Goal: Information Seeking & Learning: Learn about a topic

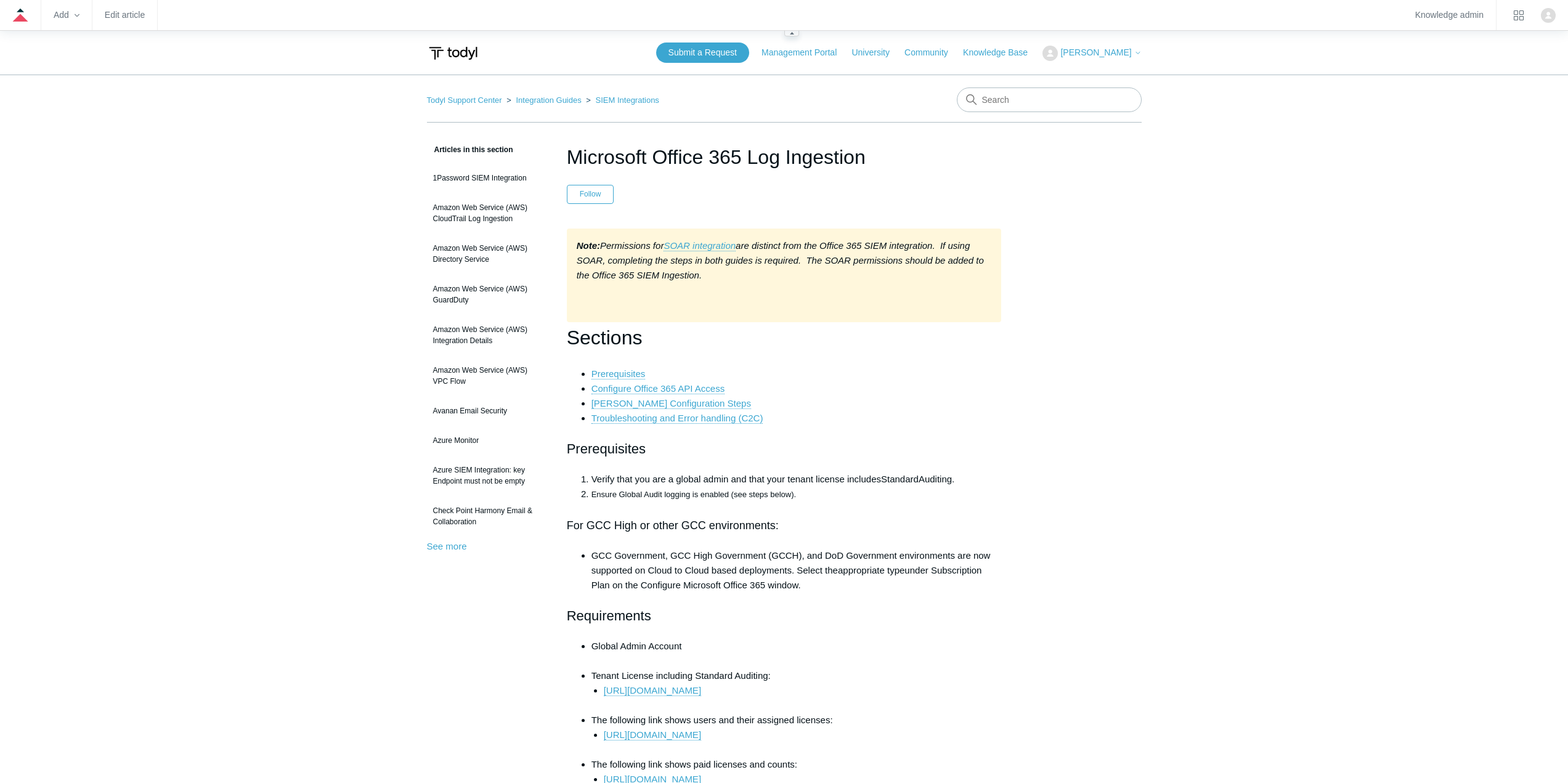
scroll to position [308, 0]
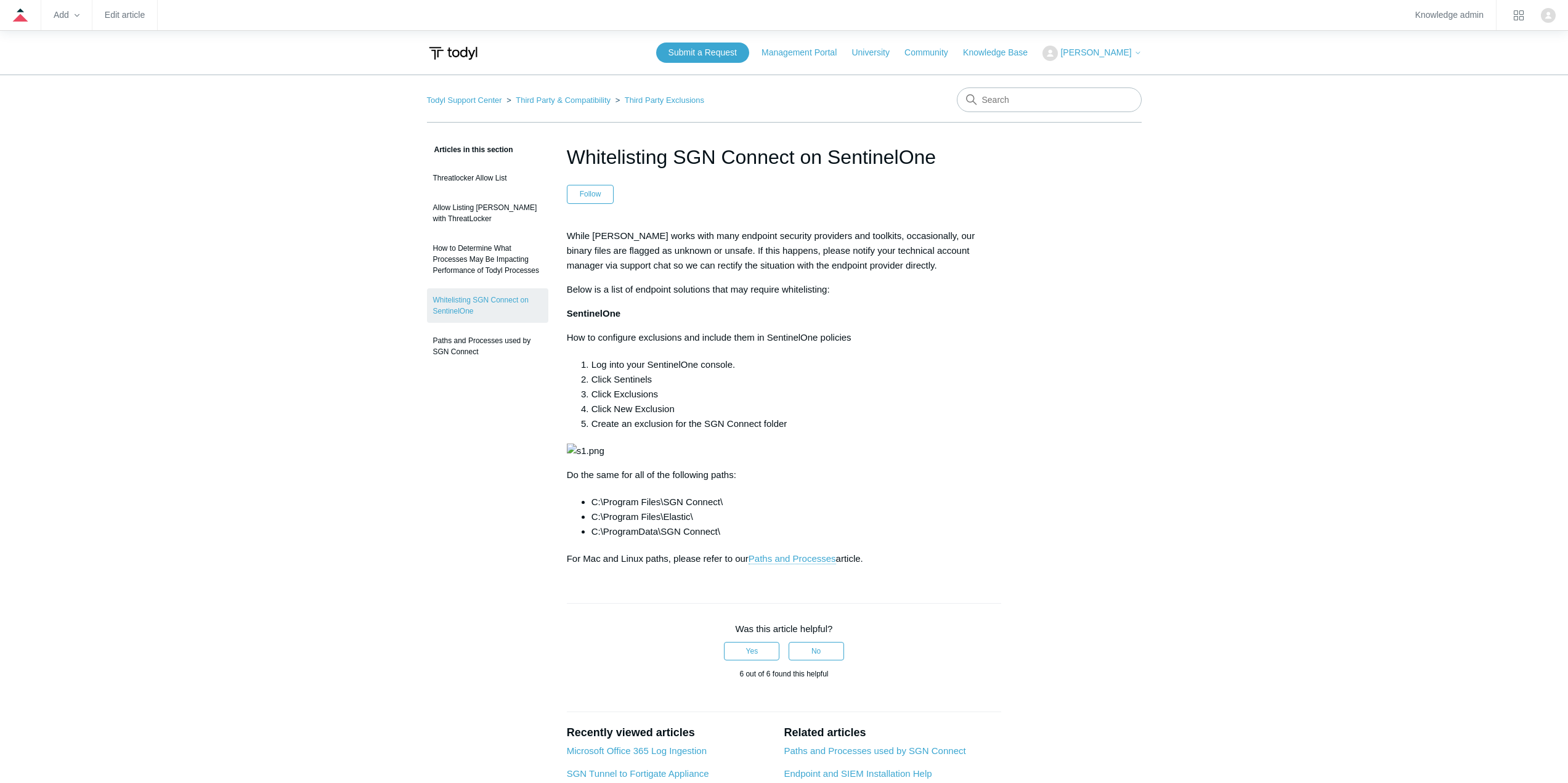
scroll to position [555, 0]
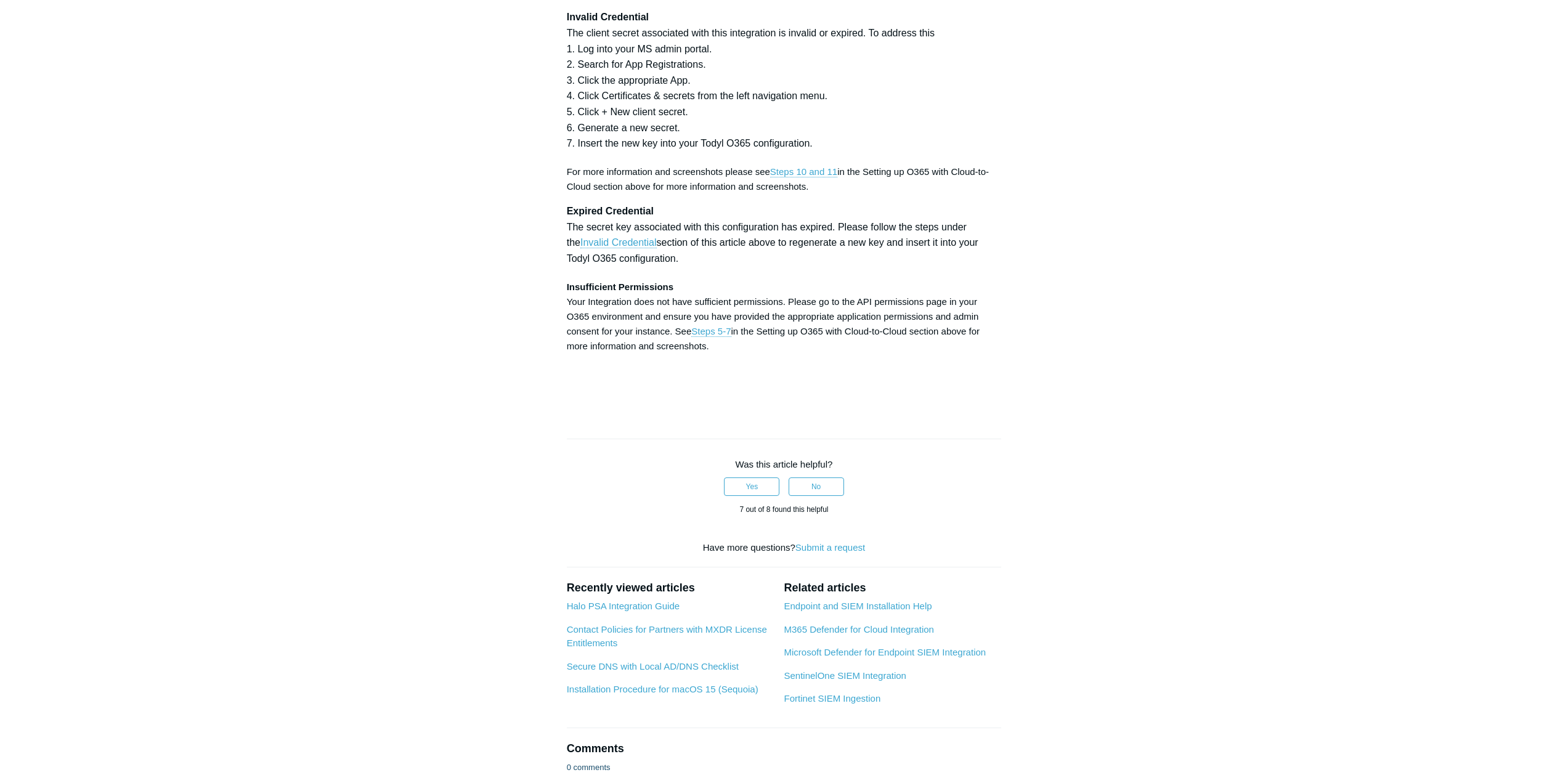
scroll to position [3574, 0]
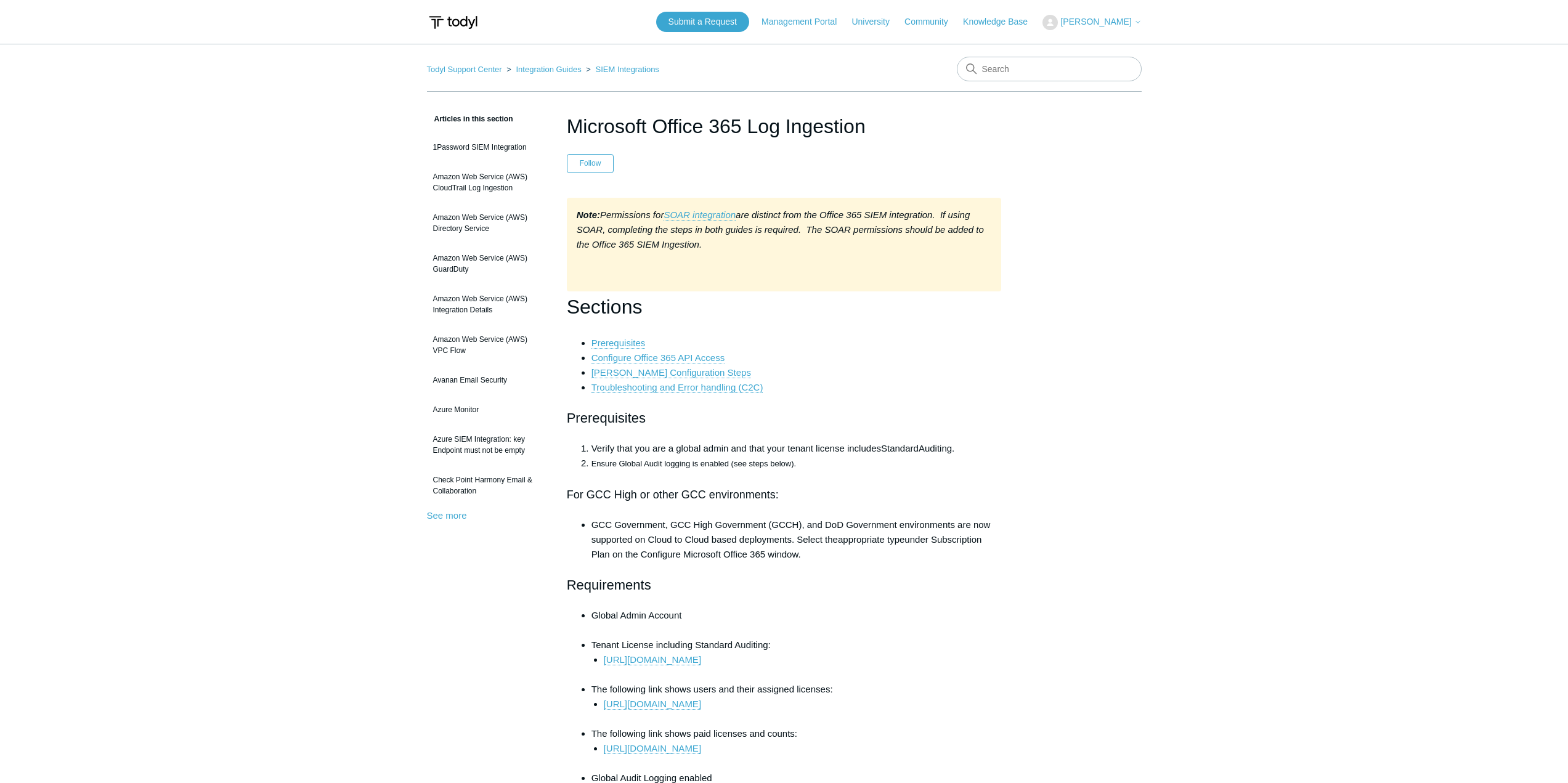
scroll to position [3574, 0]
